Goal: Task Accomplishment & Management: Use online tool/utility

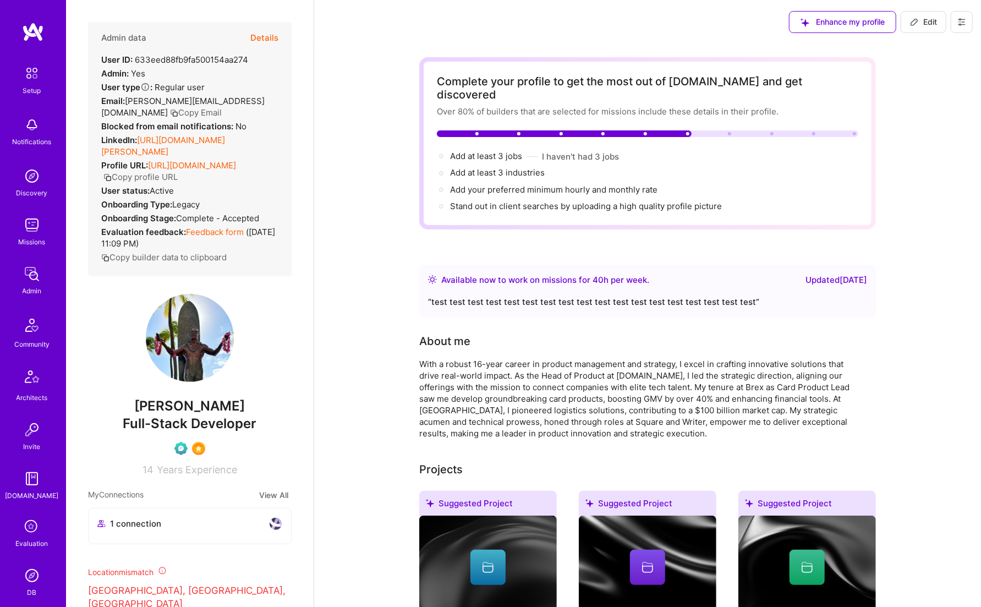
scroll to position [99, 0]
click at [29, 532] on img at bounding box center [32, 526] width 22 height 22
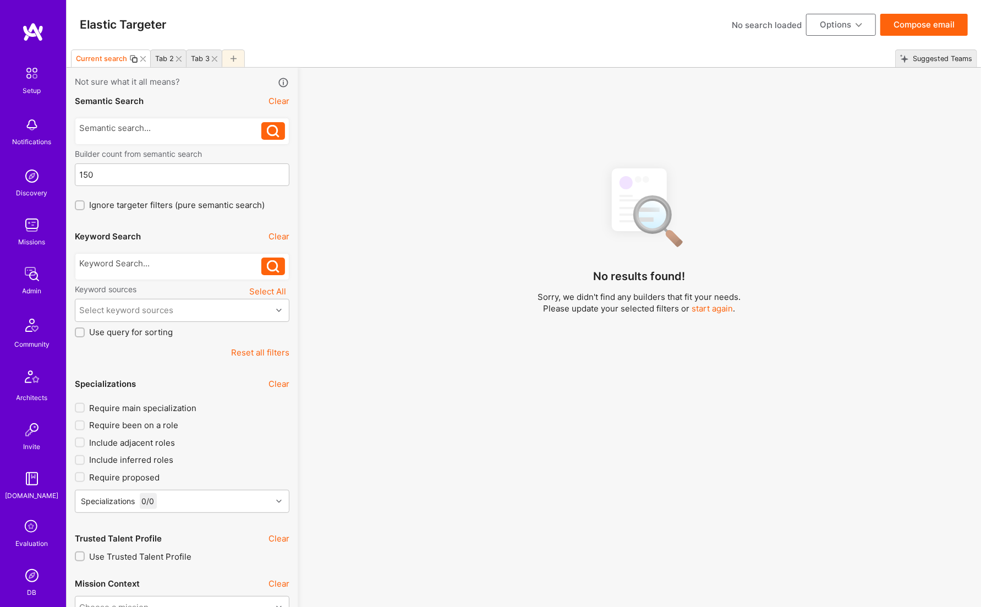
click at [231, 58] on icon at bounding box center [234, 59] width 6 height 6
click at [145, 127] on div at bounding box center [171, 128] width 182 height 12
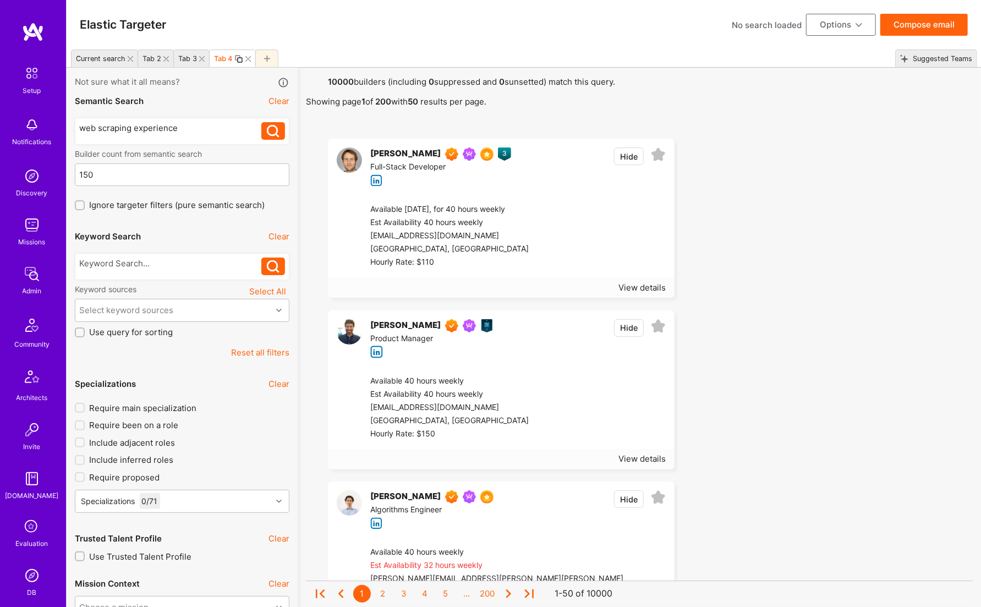
click at [271, 127] on icon at bounding box center [273, 131] width 13 height 13
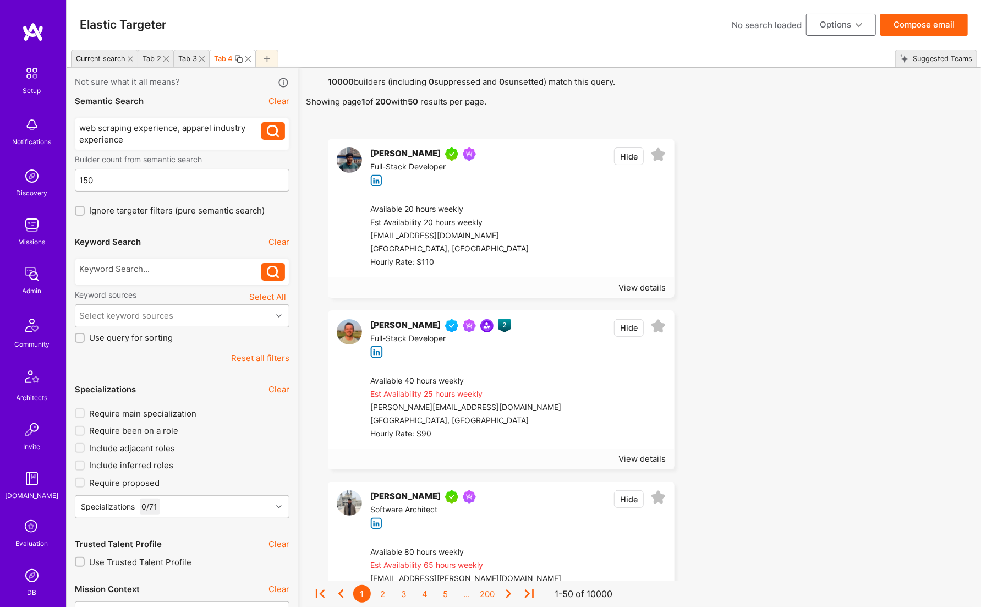
drag, startPoint x: 277, startPoint y: 126, endPoint x: 268, endPoint y: 128, distance: 10.0
click at [277, 126] on icon at bounding box center [273, 131] width 13 height 13
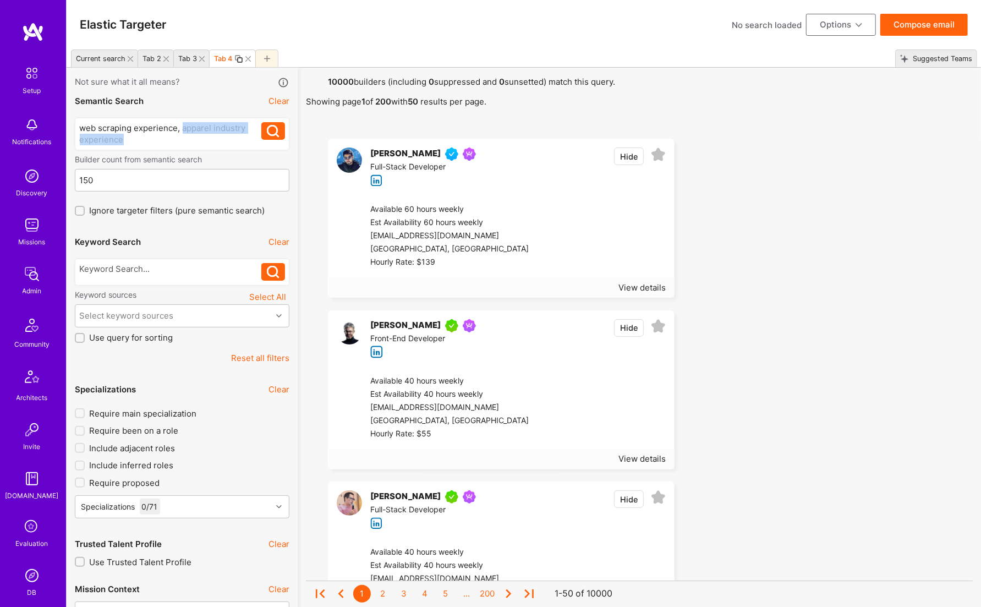
drag, startPoint x: 190, startPoint y: 143, endPoint x: 184, endPoint y: 136, distance: 9.4
click at [181, 131] on div "web scraping experience, apparel industry experience" at bounding box center [171, 133] width 182 height 23
click at [403, 129] on div at bounding box center [650, 123] width 645 height 14
click at [859, 55] on div "Current search Tab 2 Tab 3 Tab 4 Suggested Teams" at bounding box center [524, 59] width 915 height 18
drag, startPoint x: 194, startPoint y: 141, endPoint x: 285, endPoint y: 164, distance: 93.7
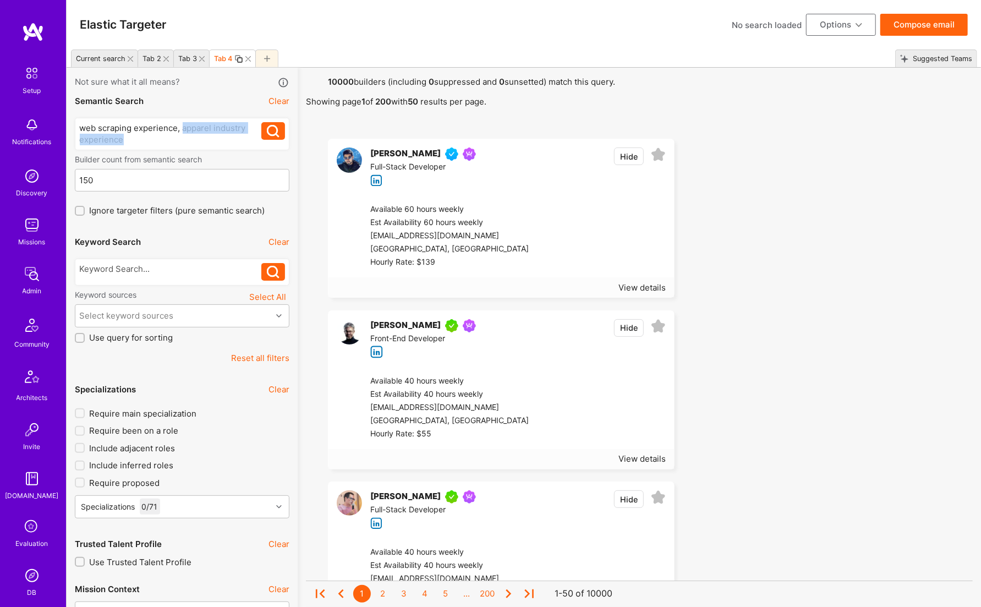
click at [184, 129] on div "web scraping experience, apparel industry experience" at bounding box center [171, 133] width 182 height 23
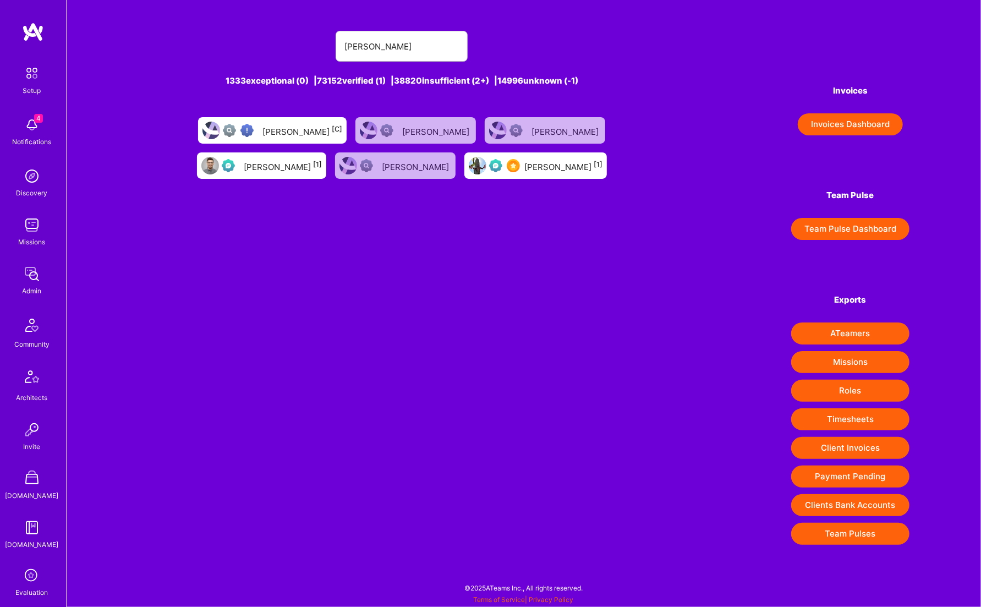
scroll to position [1, 0]
click at [42, 228] on img at bounding box center [32, 225] width 22 height 22
